Goal: Task Accomplishment & Management: Complete application form

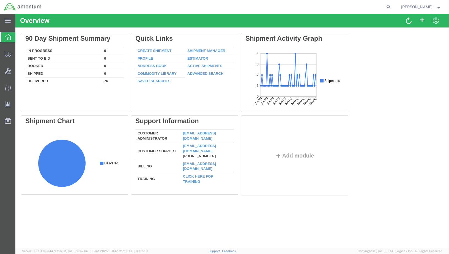
click at [5, 37] on icon at bounding box center [8, 37] width 6 height 6
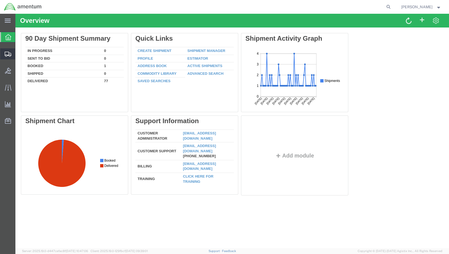
click at [5, 54] on icon at bounding box center [8, 54] width 7 height 5
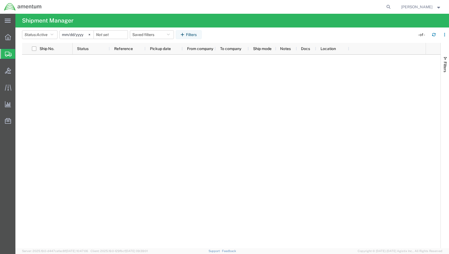
click at [0, 0] on span "Create Shipment" at bounding box center [0, 0] width 0 height 0
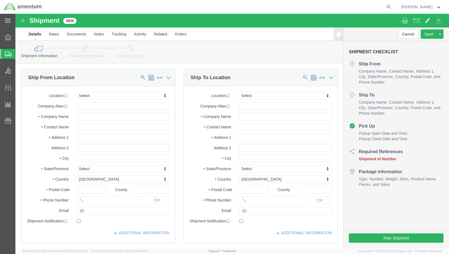
select select
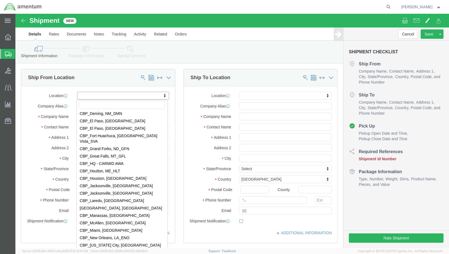
scroll to position [1072, 0]
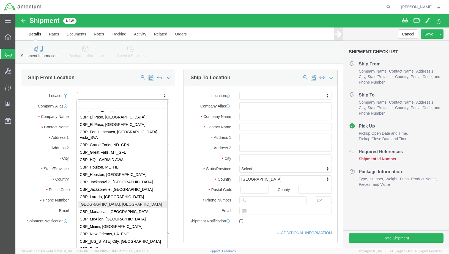
select select "49924"
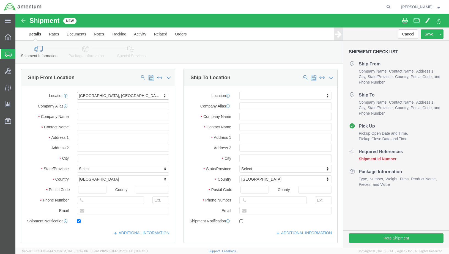
type input "[GEOGRAPHIC_DATA]"
type input "Suite 200"
type input "11735"
type input "[PHONE_NUMBER]"
type input "236"
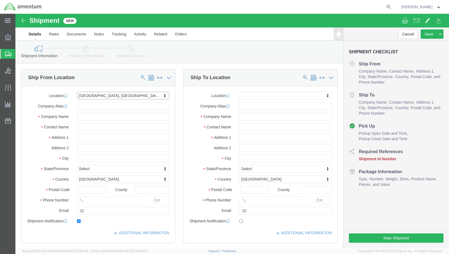
type input "[PERSON_NAME][EMAIL_ADDRESS][PERSON_NAME][DOMAIN_NAME]"
checkbox input "true"
type input "Amentum Services, Inc"
type input "[PERSON_NAME]"
type input "Farmingdale"
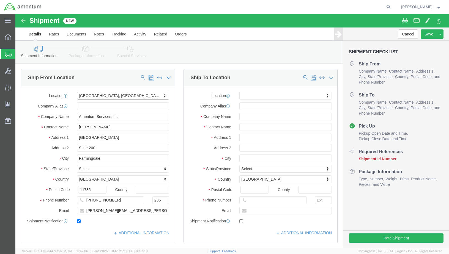
select select "NY"
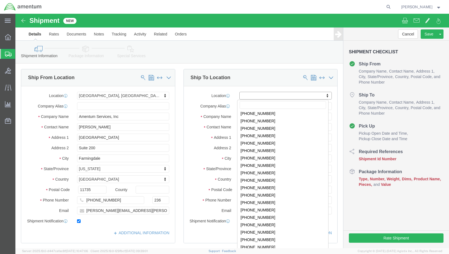
scroll to position [0, 0]
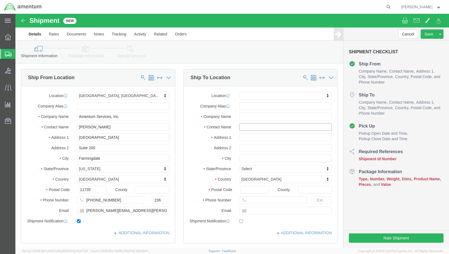
click input "text"
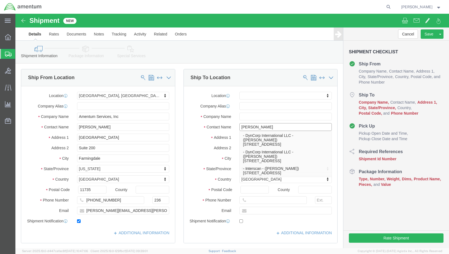
type input "[PERSON_NAME]"
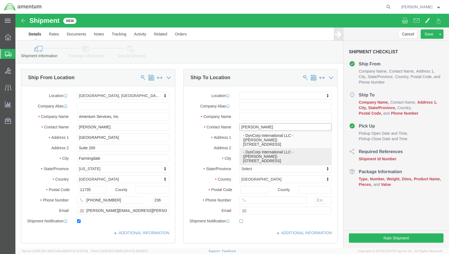
click p "- DynCorp International LLC - ([PERSON_NAME]) [STREET_ADDRESS]"
select select
type input "[STREET_ADDRESS]"
type input "20110"
type input "[PHONE_NUMBER]"
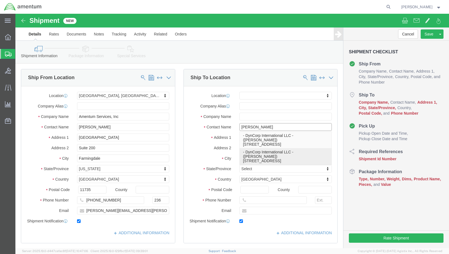
type input "[PERSON_NAME][EMAIL_ADDRESS][PERSON_NAME]"
checkbox input "true"
type input "DynCorp International LLC"
type input "[PERSON_NAME]"
type input "Manassas"
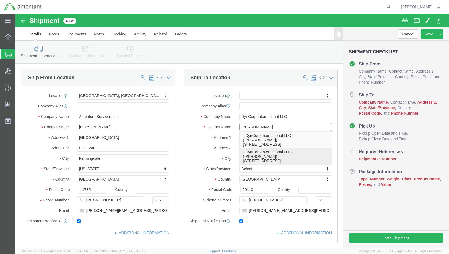
select select "VA"
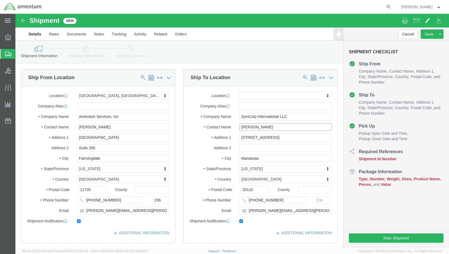
type input "[PERSON_NAME]"
type input "[PERSON_NAME][EMAIL_ADDRESS][PERSON_NAME]"
click input "[PHONE_NUMBER]"
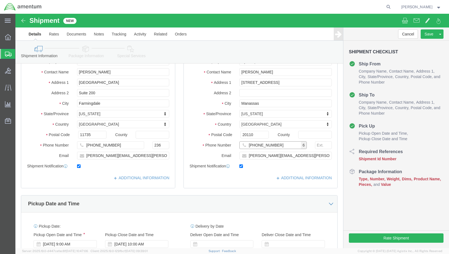
scroll to position [82, 0]
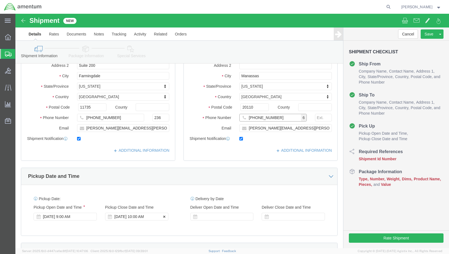
type input "[PHONE_NUMBER]"
click div "[DATE] 10:00 AM"
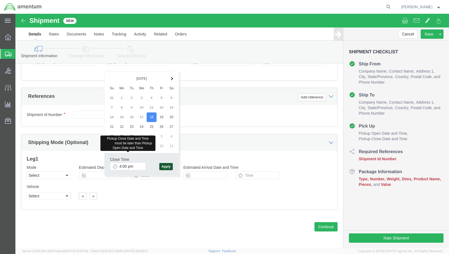
type input "4:00 PM"
click button "Apply"
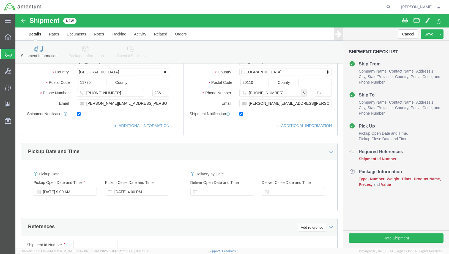
scroll to position [105, 0]
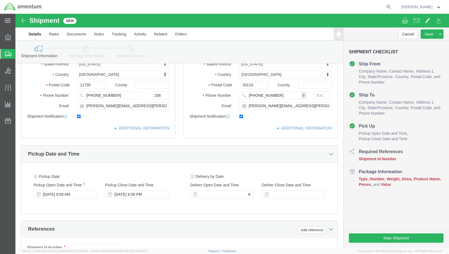
click div
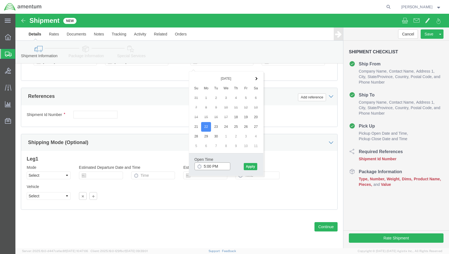
click input "5:00 PM"
type input "8:00 AM"
click button "Apply"
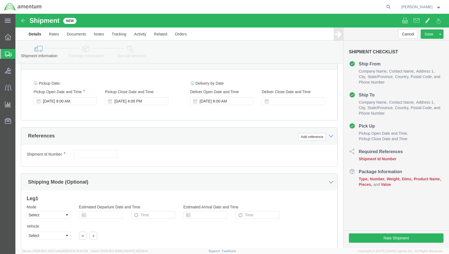
scroll to position [132, 0]
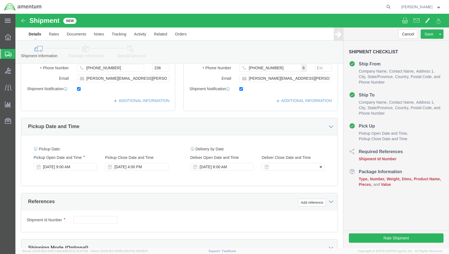
click div
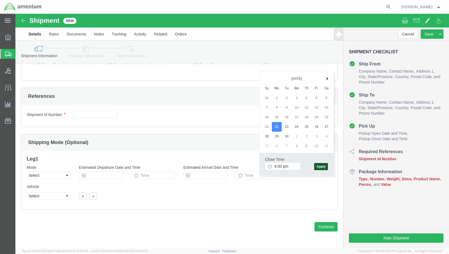
type input "4:00 PM"
click button "Apply"
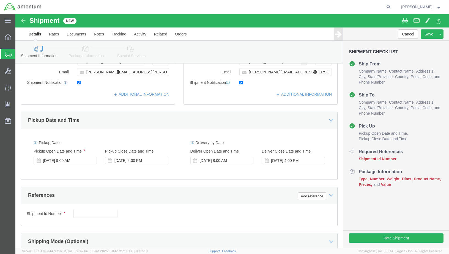
scroll to position [132, 0]
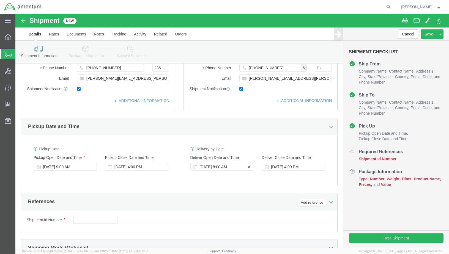
click div "[DATE] 8:00 AM"
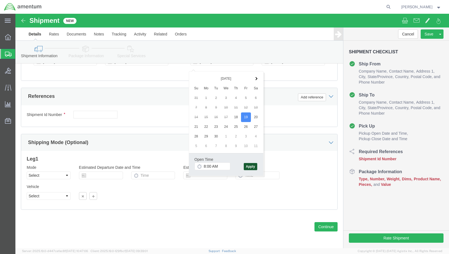
click button "Apply"
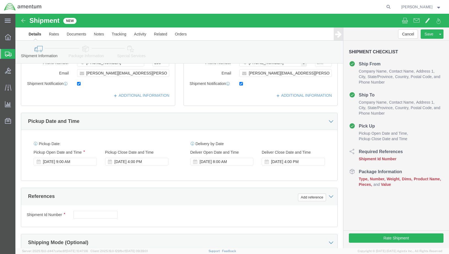
scroll to position [132, 0]
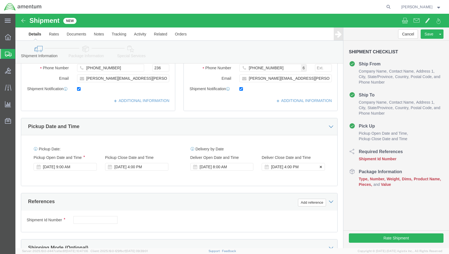
click div "[DATE] 4:00 PM"
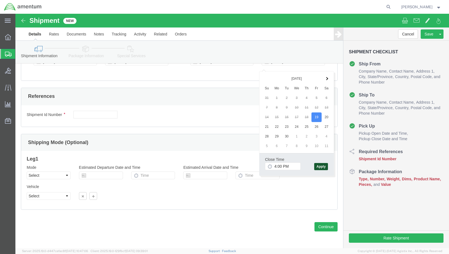
click button "Apply"
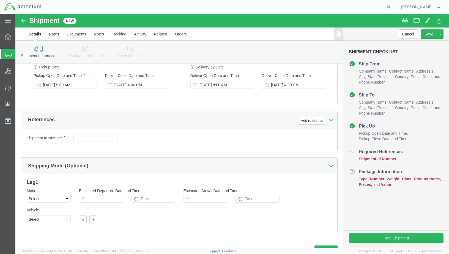
scroll to position [215, 0]
click button "Add reference"
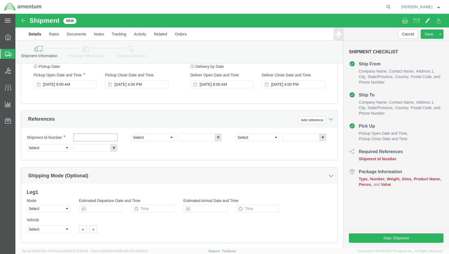
click input "text"
type input "2"
click select "Select Account Type Activity ID Airline Appointment Number ASN Batch Request # …"
select select "DEPT"
click select "Select Account Type Activity ID Airline Appointment Number ASN Batch Request # …"
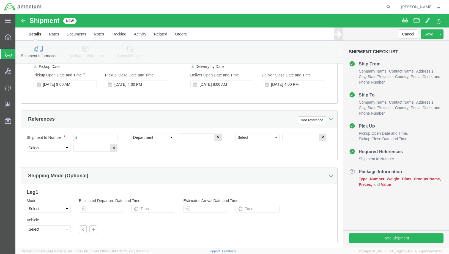
click input "text"
type input "CBP"
click select "Select Account Type Activity ID Airline Appointment Number ASN Batch Request # …"
select select "PROJNUM"
click select "Select Account Type Activity ID Airline Appointment Number ASN Batch Request # …"
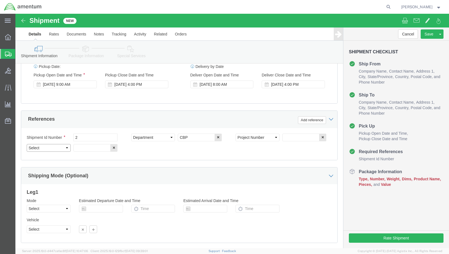
click select "Select Account Type Activity ID Airline Appointment Number ASN Batch Request # …"
select select "CUSTREF"
click select "Select Account Type Activity ID Airline Appointment Number ASN Batch Request # …"
click input "text"
type input "Weekly Records"
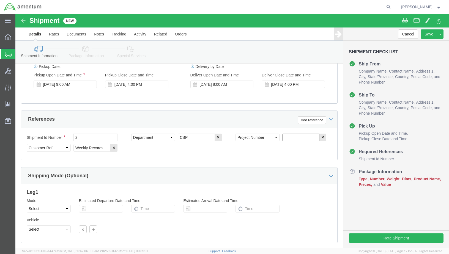
click input "text"
paste input "6114.00.03.2219.ENY.0000"
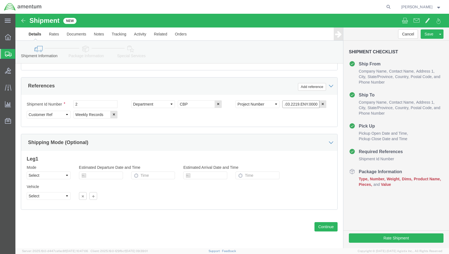
scroll to position [253, 0]
type input "6114.00.03.2219.ENY.0000"
click button "Continue"
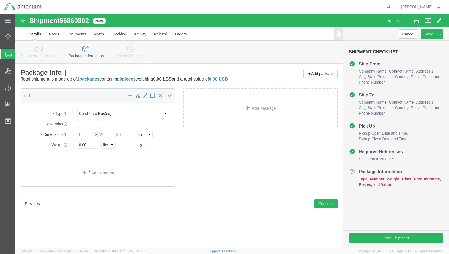
click select "Select BCK Boxes Bale(s) Basket(s) Bolt(s) Bottle(s) Buckets Bulk Bundle(s) Can…"
select select "ENV"
click select "Select BCK Boxes Bale(s) Basket(s) Bolt(s) Bottle(s) Buckets Bulk Bundle(s) Can…"
type input "9.50"
type input "12.50"
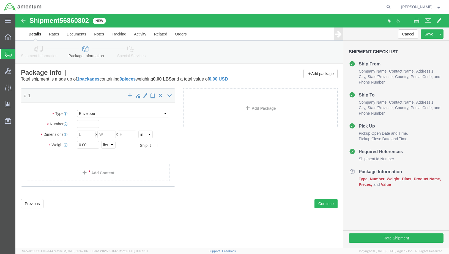
type input "0.25"
type input "1"
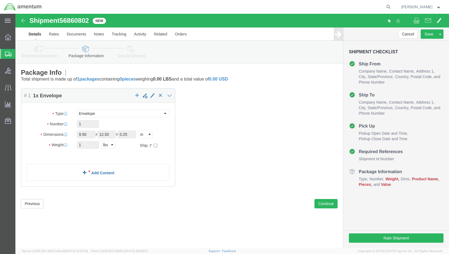
click link "Add Content"
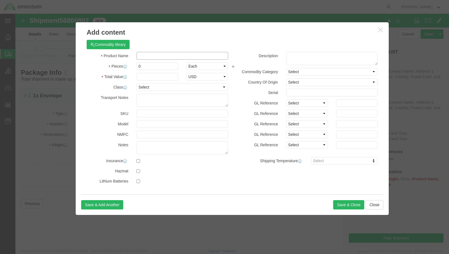
click input "text"
type input "Weekly Records"
click input "0"
type input "1.00"
click input "text"
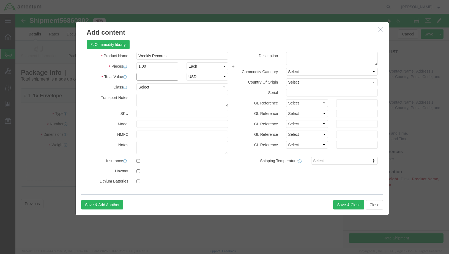
type input "2"
click button "Save & Close"
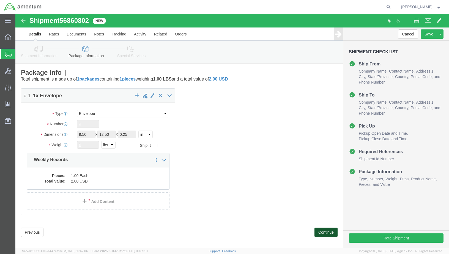
click button "Continue"
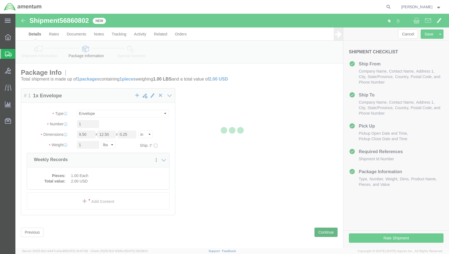
select select
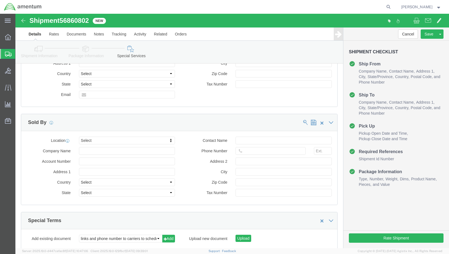
scroll to position [517, 0]
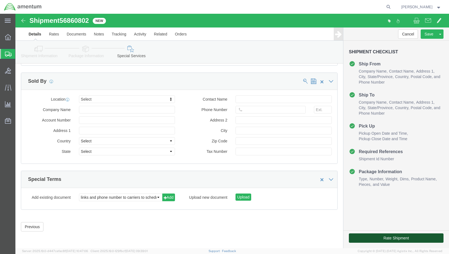
click button "Rate Shipment"
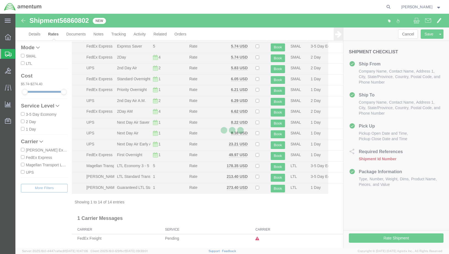
scroll to position [20, 0]
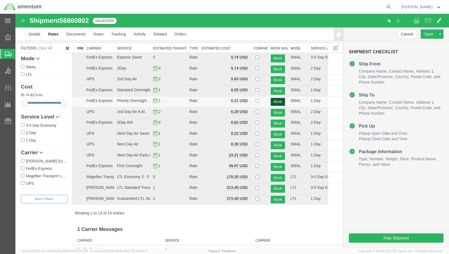
click at [274, 101] on button "Book" at bounding box center [278, 102] width 14 height 8
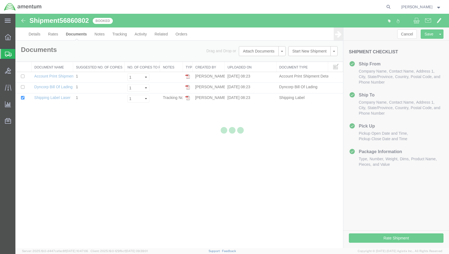
scroll to position [0, 0]
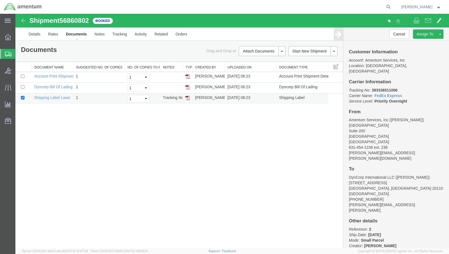
click at [187, 98] on img at bounding box center [187, 98] width 4 height 4
click at [37, 35] on link "Details" at bounding box center [35, 33] width 20 height 13
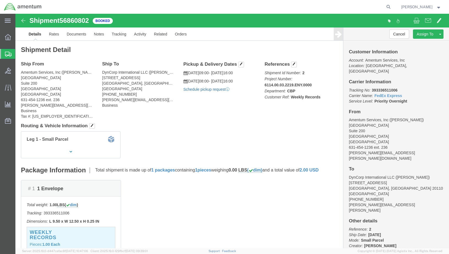
click link "Schedule pickup request"
